Goal: Navigation & Orientation: Understand site structure

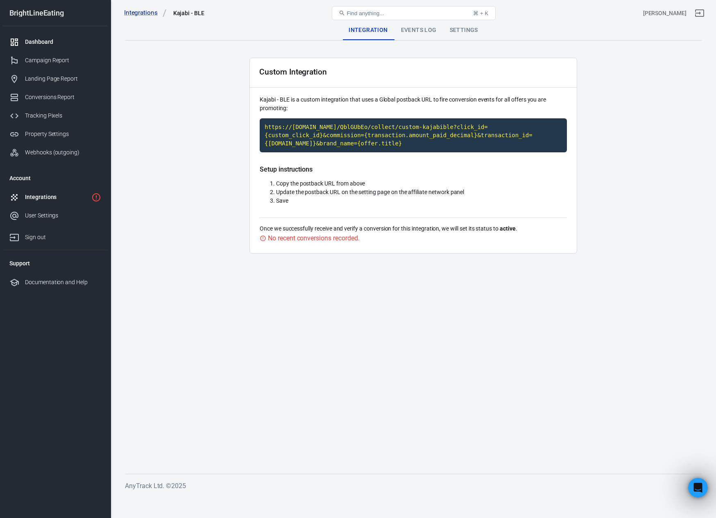
click at [45, 43] on div "Dashboard" at bounding box center [63, 42] width 76 height 9
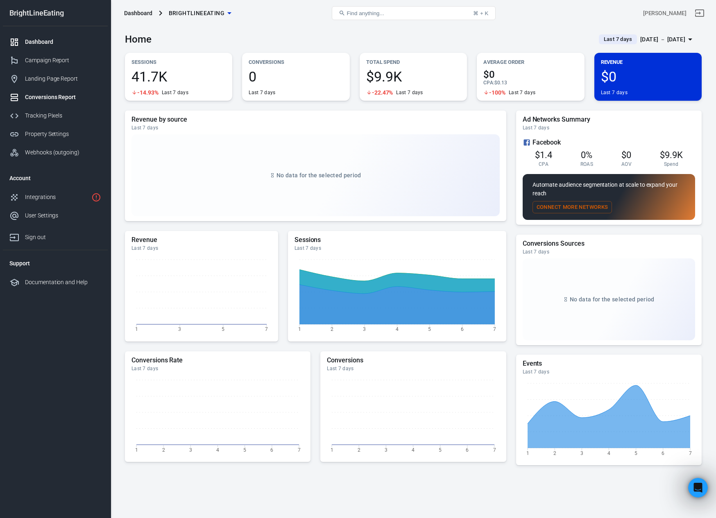
click at [45, 96] on div "Conversions Report" at bounding box center [63, 97] width 76 height 9
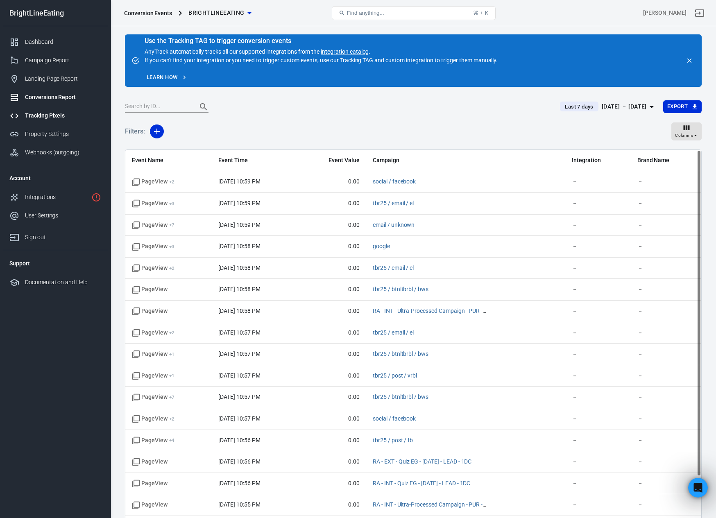
click at [39, 118] on div "Tracking Pixels" at bounding box center [63, 115] width 76 height 9
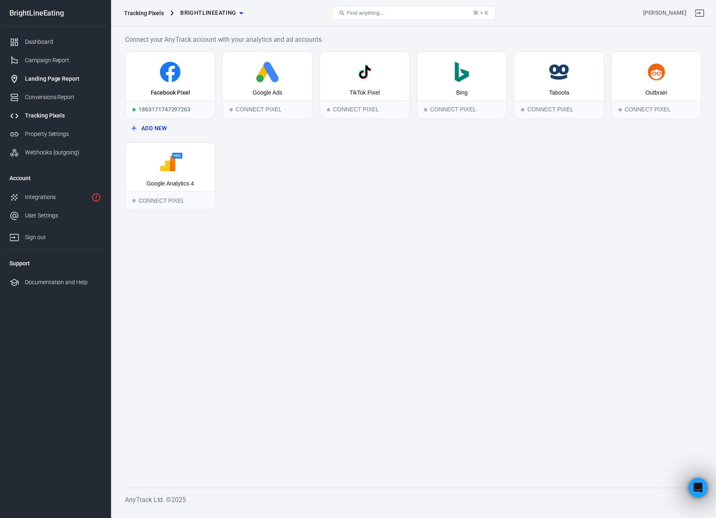
click at [40, 82] on div "Landing Page Report" at bounding box center [63, 79] width 76 height 9
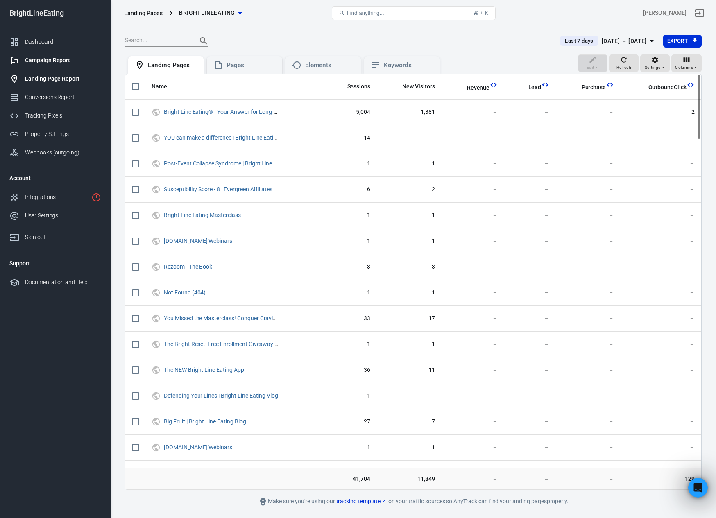
click at [34, 61] on div "Campaign Report" at bounding box center [63, 60] width 76 height 9
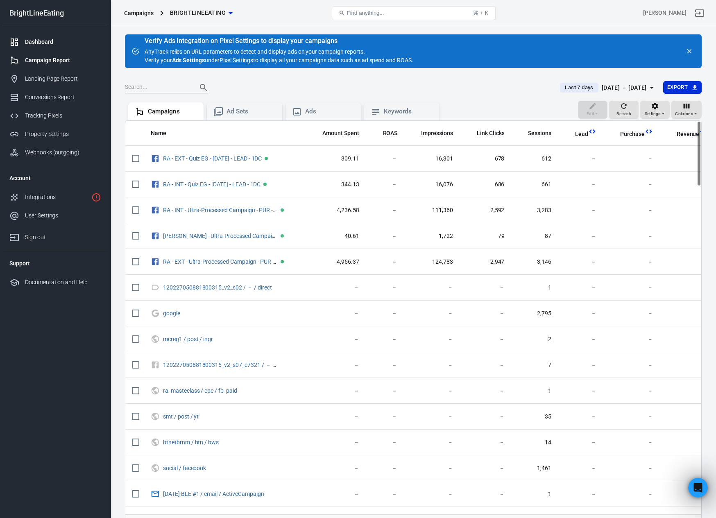
click at [48, 43] on div "Dashboard" at bounding box center [63, 42] width 76 height 9
